Goal: Task Accomplishment & Management: Complete application form

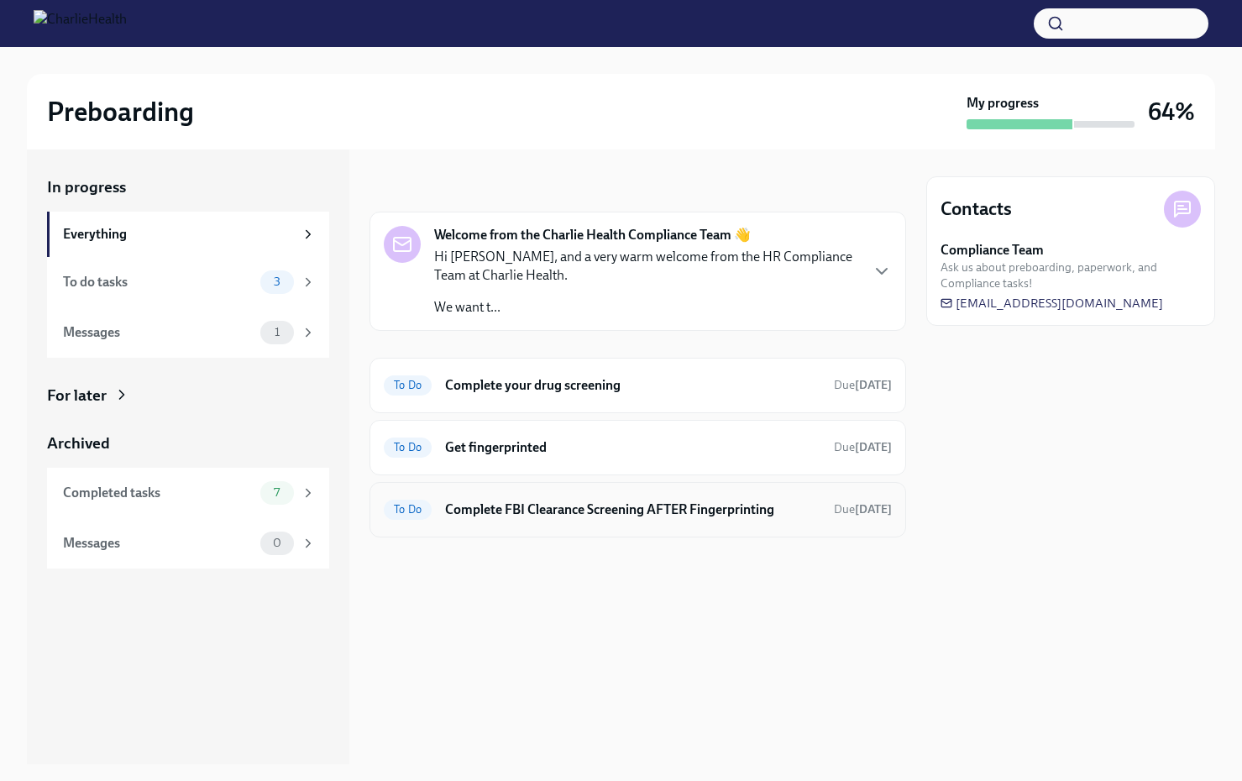
click at [616, 508] on h6 "Complete FBI Clearance Screening AFTER Fingerprinting" at bounding box center [632, 510] width 375 height 18
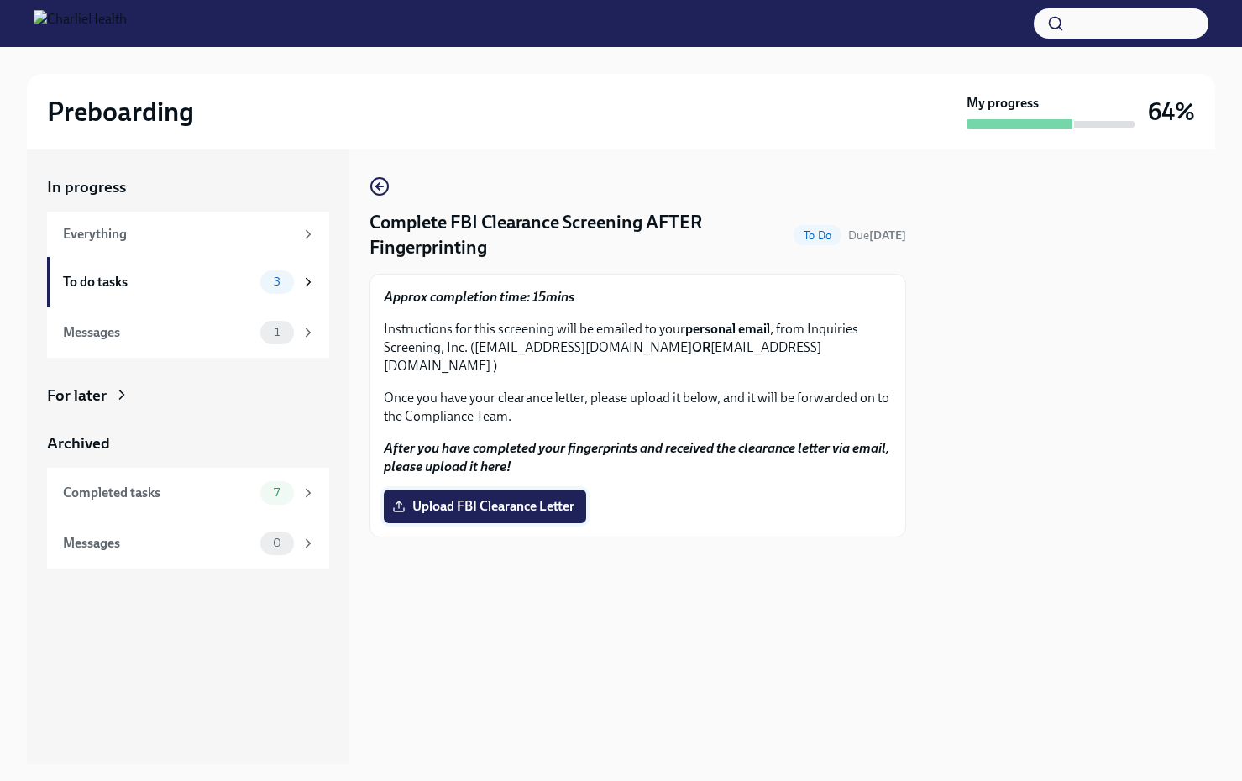
click at [487, 498] on span "Upload FBI Clearance Letter" at bounding box center [485, 506] width 179 height 17
click at [0, 0] on input "Upload FBI Clearance Letter" at bounding box center [0, 0] width 0 height 0
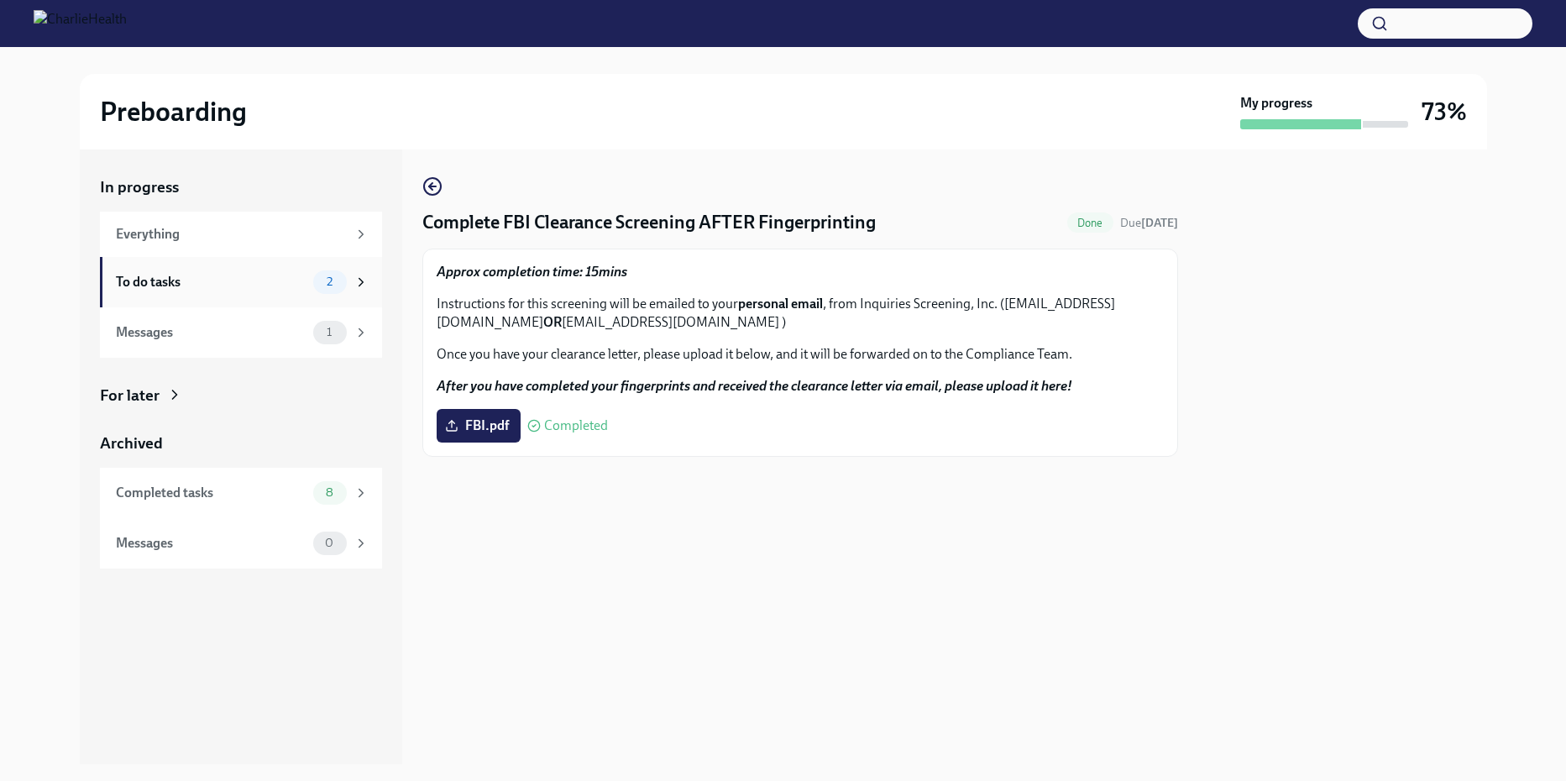
click at [240, 288] on div "To do tasks" at bounding box center [211, 282] width 191 height 18
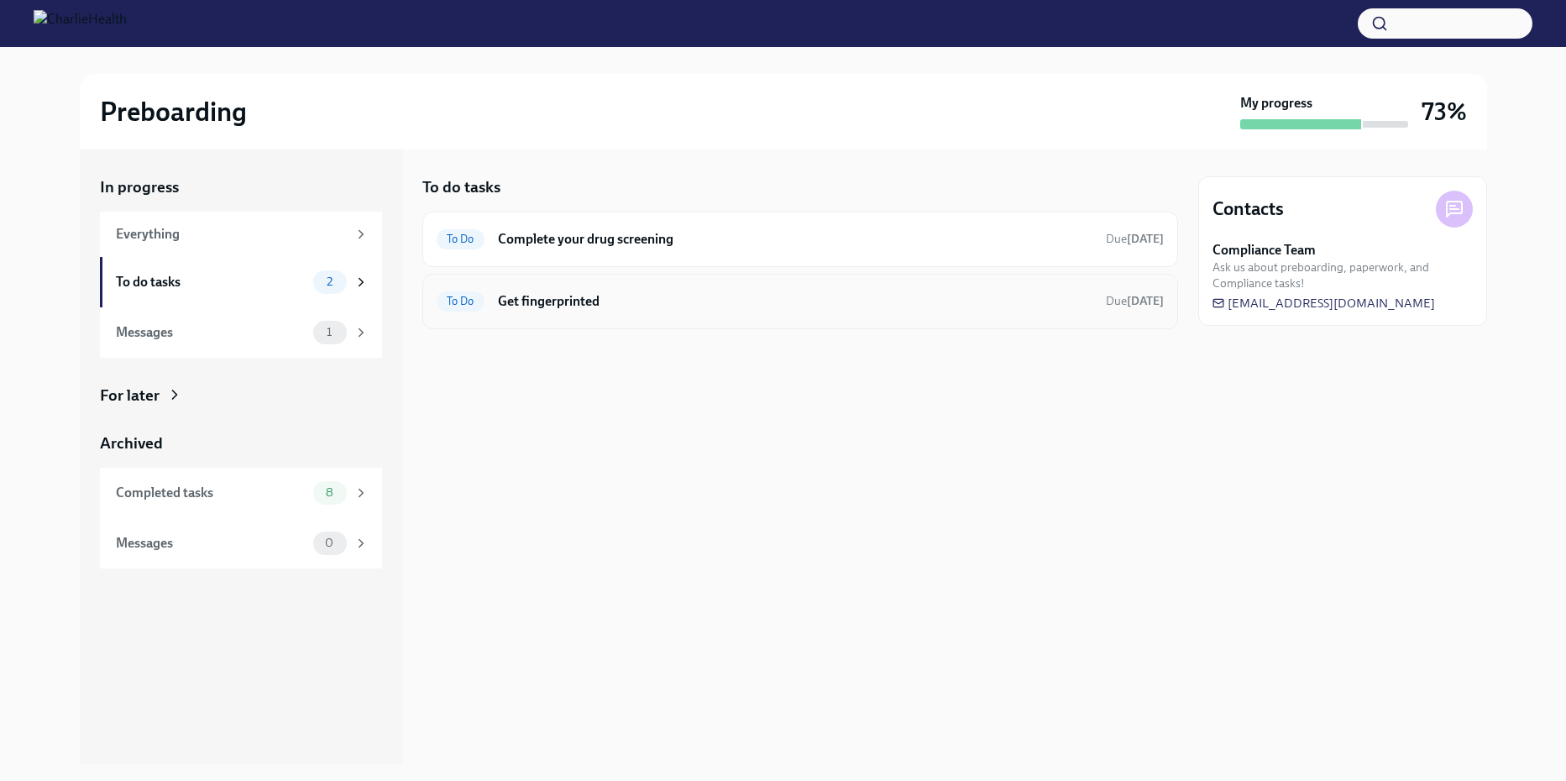
click at [459, 299] on span "To Do" at bounding box center [461, 301] width 48 height 13
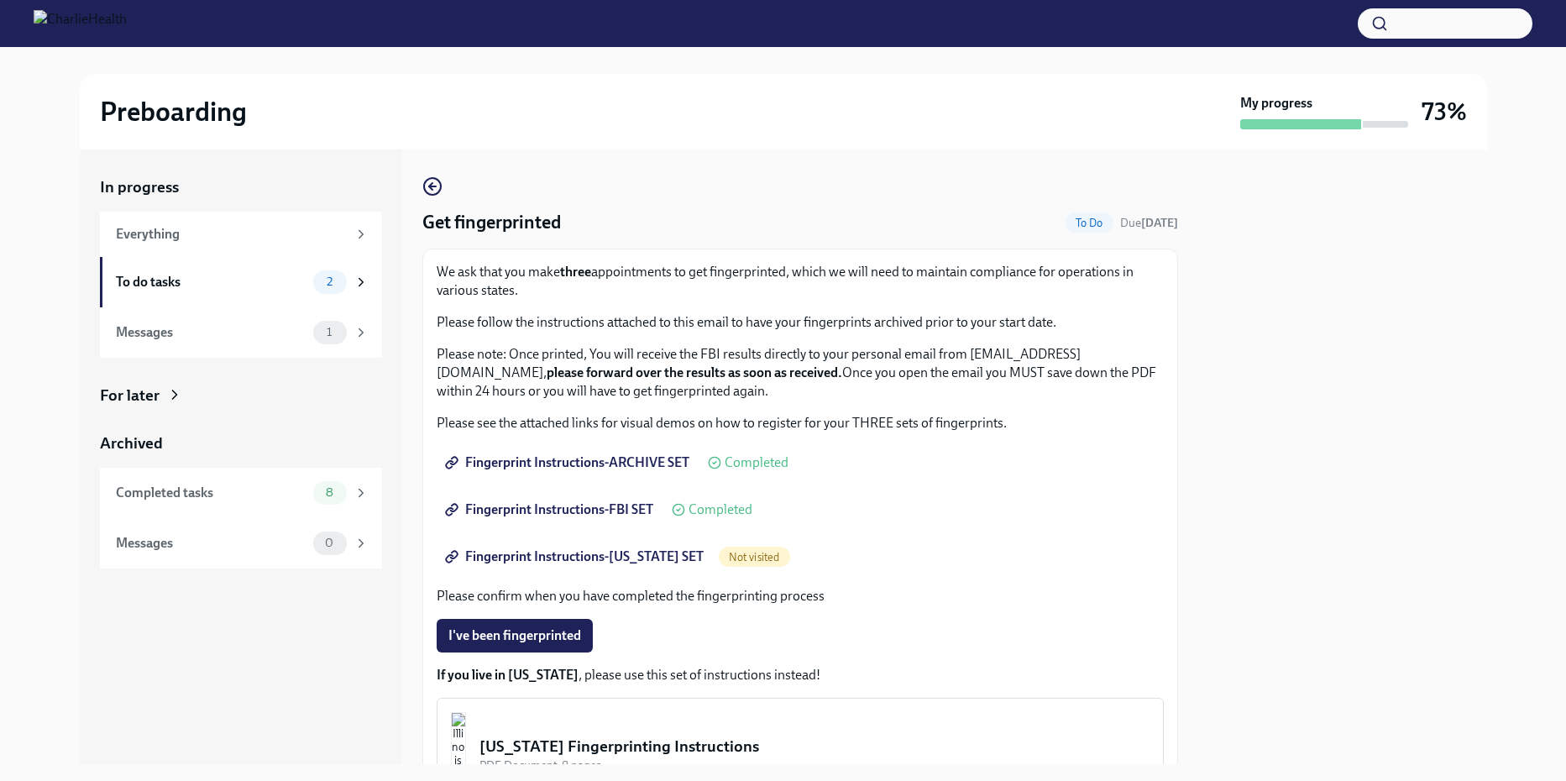
click at [726, 561] on span "Not visited" at bounding box center [754, 557] width 71 height 13
click at [548, 548] on span "Fingerprint Instructions-[US_STATE] SET" at bounding box center [575, 556] width 255 height 17
